Goal: Task Accomplishment & Management: Manage account settings

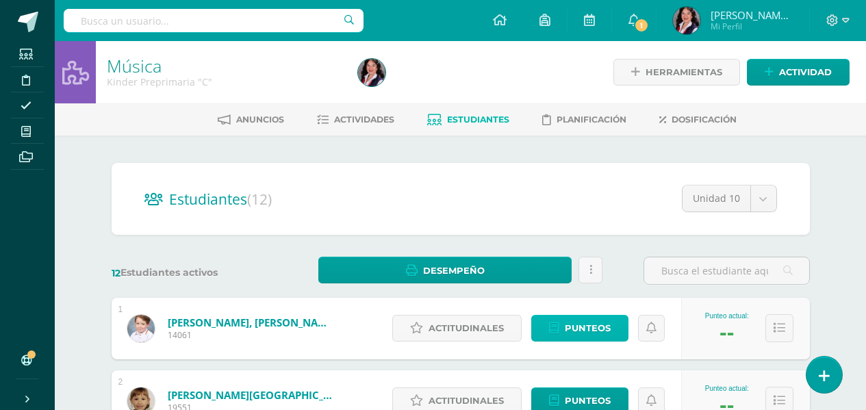
click at [565, 322] on span "Punteos" at bounding box center [588, 327] width 46 height 25
